Goal: Transaction & Acquisition: Purchase product/service

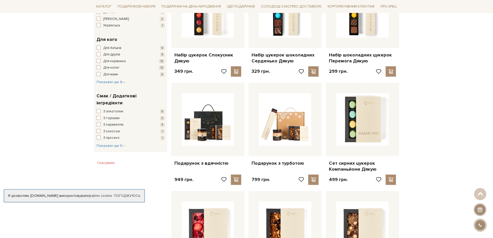
scroll to position [362, 0]
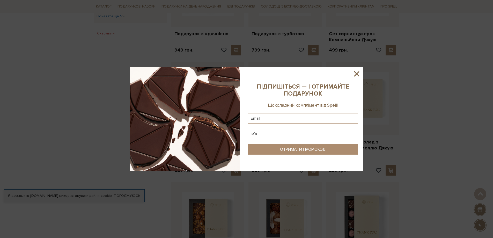
click at [355, 76] on icon at bounding box center [356, 73] width 5 height 5
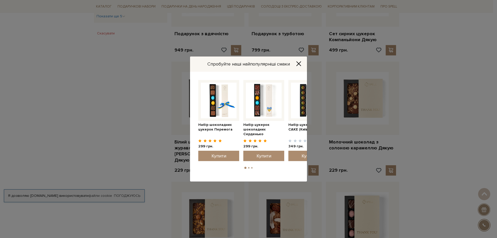
click at [296, 65] on icon "Close" at bounding box center [298, 63] width 5 height 5
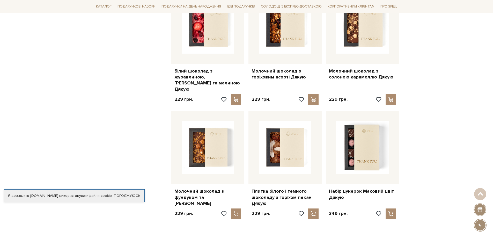
scroll to position [414, 0]
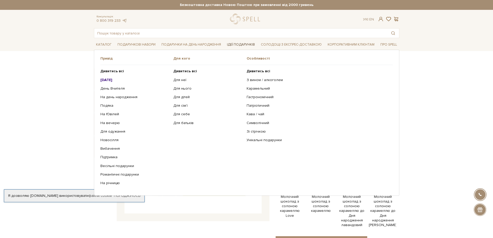
click at [232, 44] on link "Ідеї подарунків" at bounding box center [241, 45] width 32 height 8
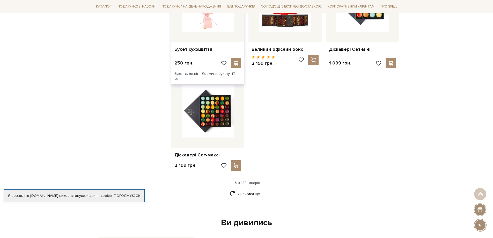
scroll to position [595, 0]
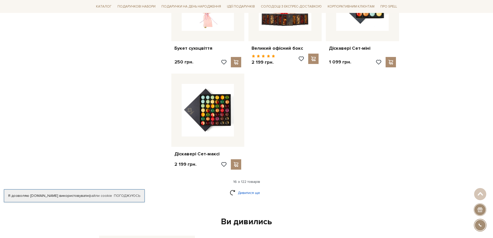
click at [252, 188] on link "Дивитися ще" at bounding box center [247, 192] width 34 height 9
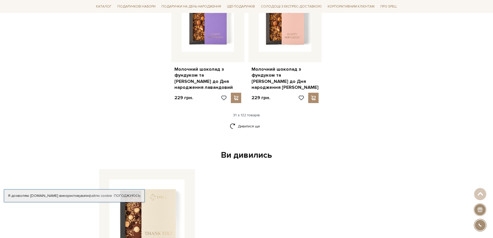
scroll to position [1319, 0]
